Goal: Use online tool/utility: Utilize a website feature to perform a specific function

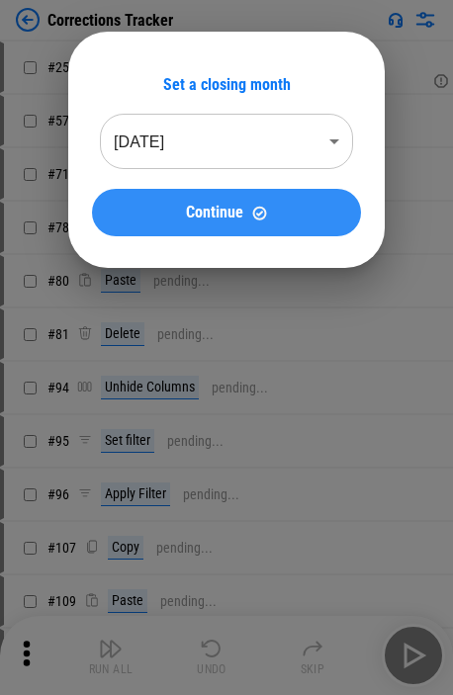
click at [168, 206] on button "Continue" at bounding box center [226, 212] width 269 height 47
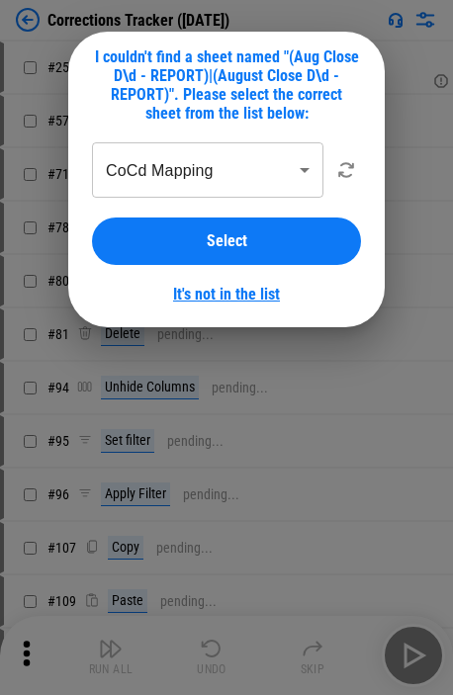
click at [232, 291] on link "It's not in the list" at bounding box center [226, 294] width 107 height 19
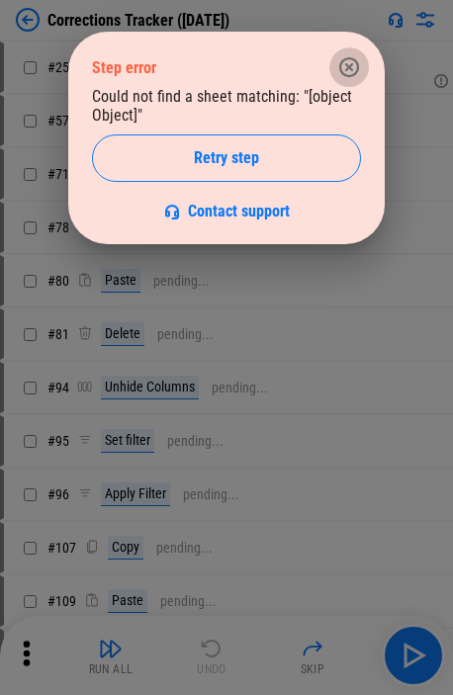
click at [315, 65] on button "button" at bounding box center [349, 67] width 40 height 40
